Goal: Book appointment/travel/reservation

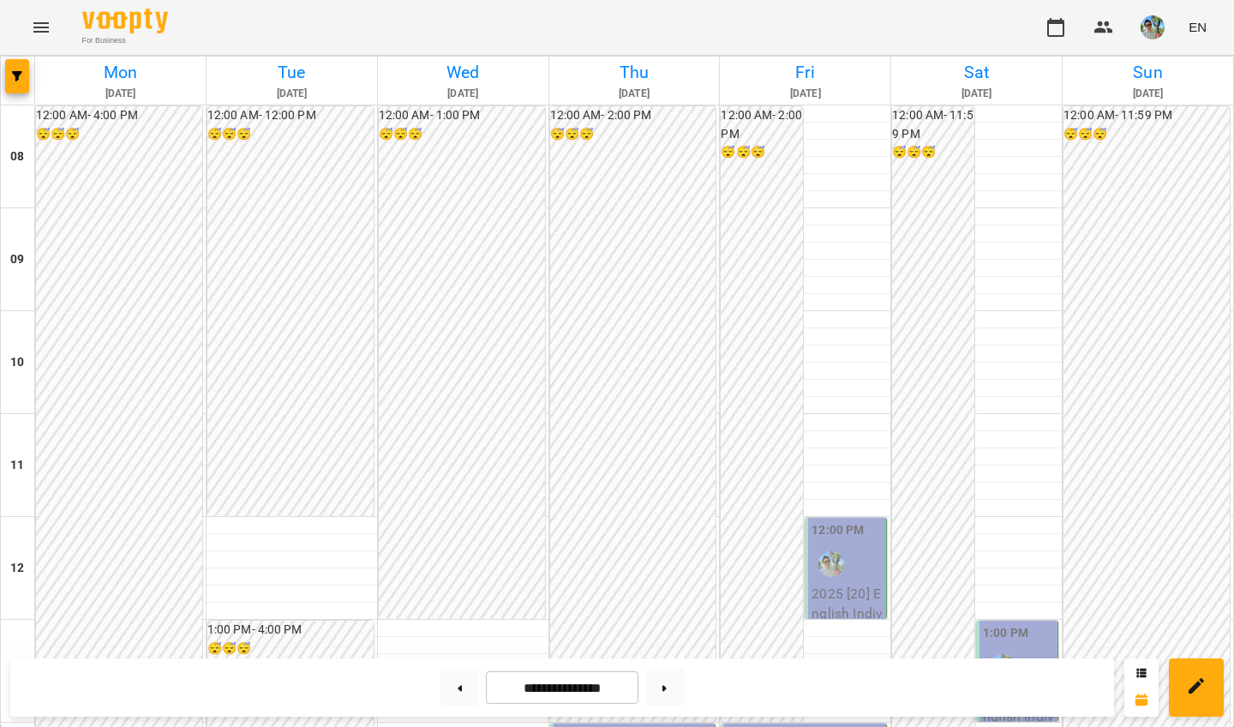
scroll to position [746, 0]
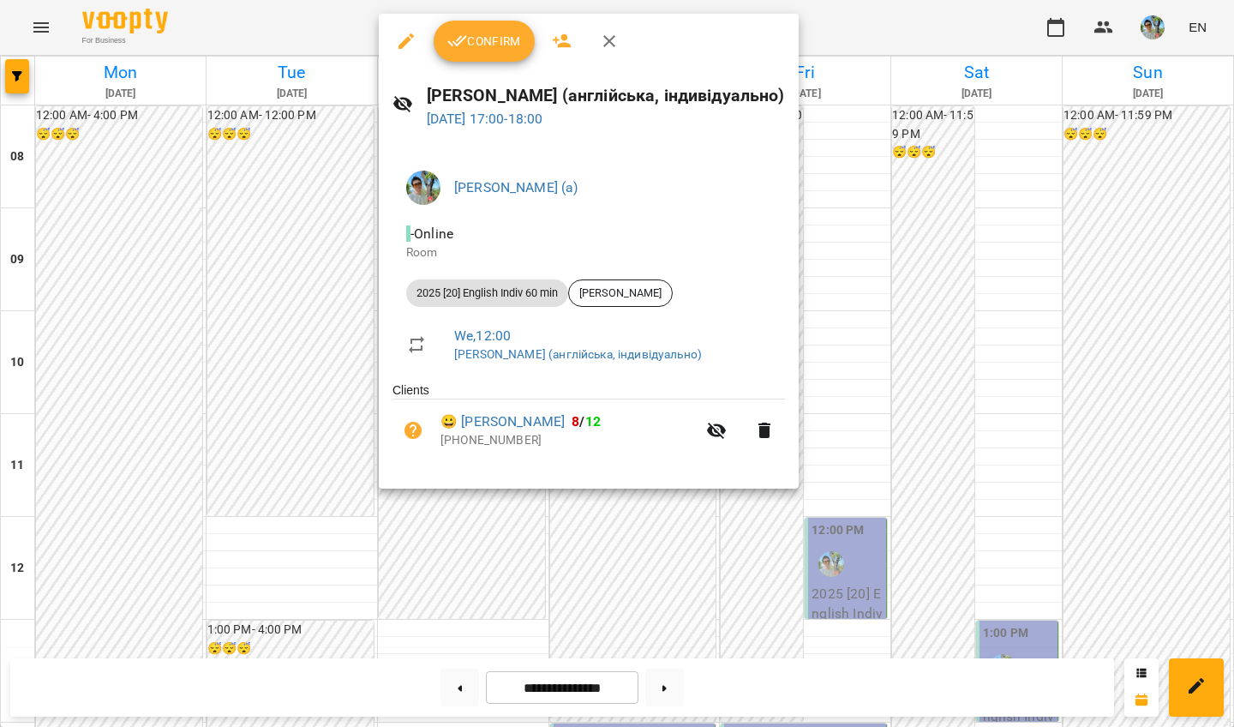
click at [494, 41] on span "Confirm" at bounding box center [484, 41] width 74 height 21
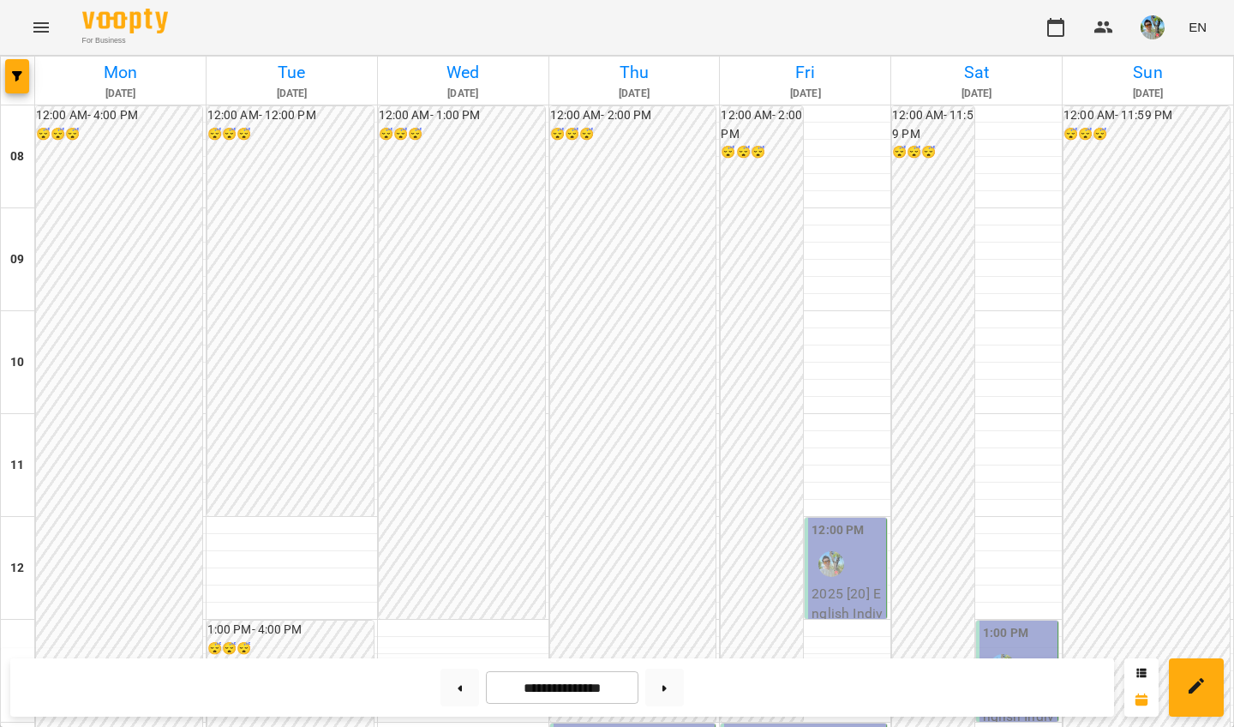
scroll to position [975, 0]
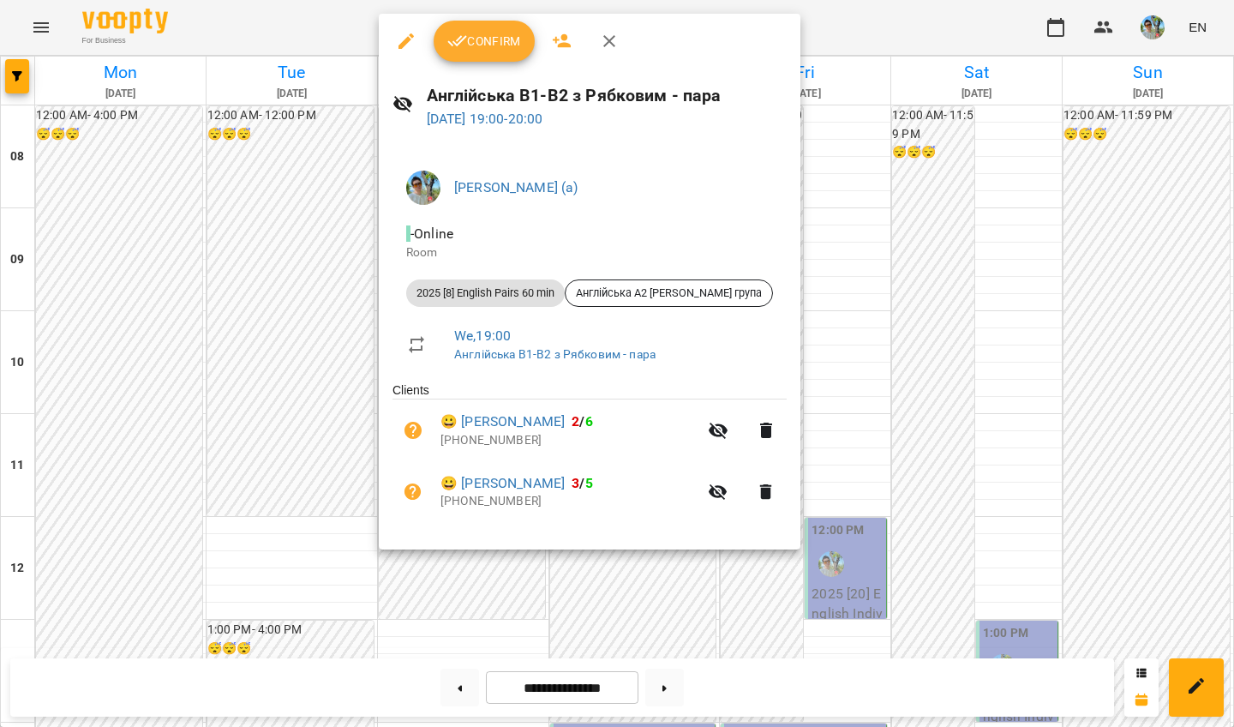
click at [492, 47] on span "Confirm" at bounding box center [484, 41] width 74 height 21
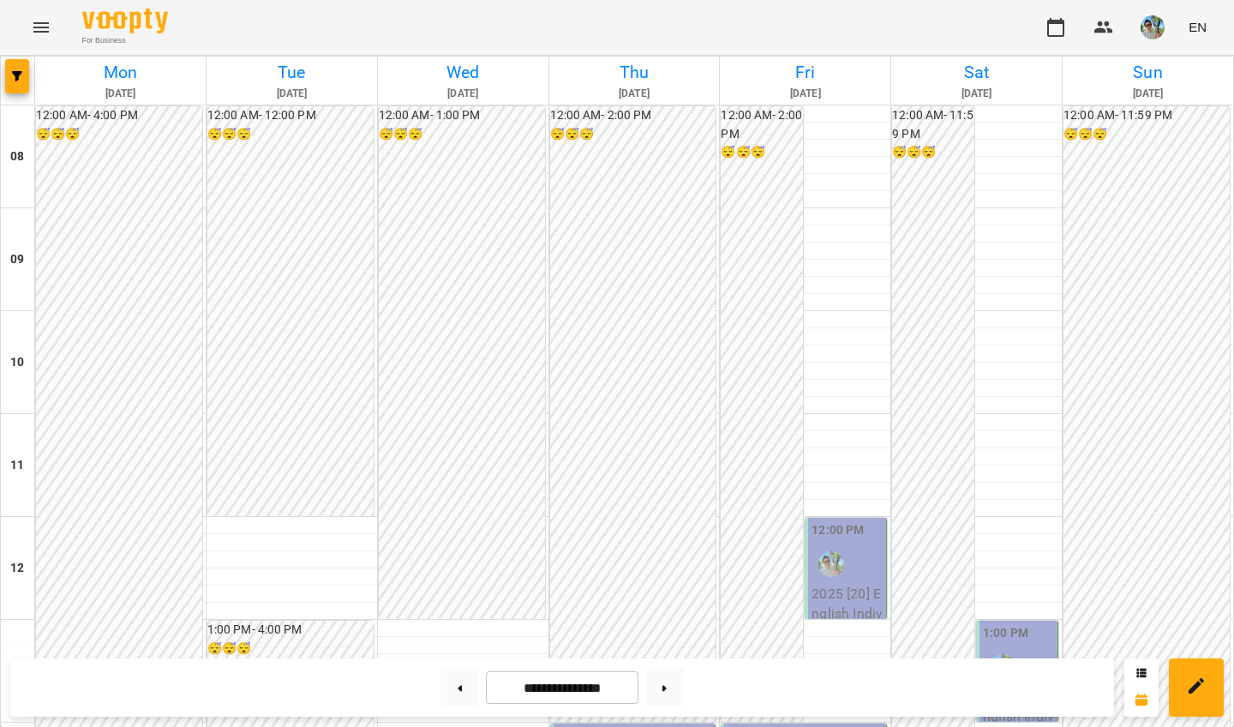
scroll to position [580, 0]
